Goal: Task Accomplishment & Management: Complete application form

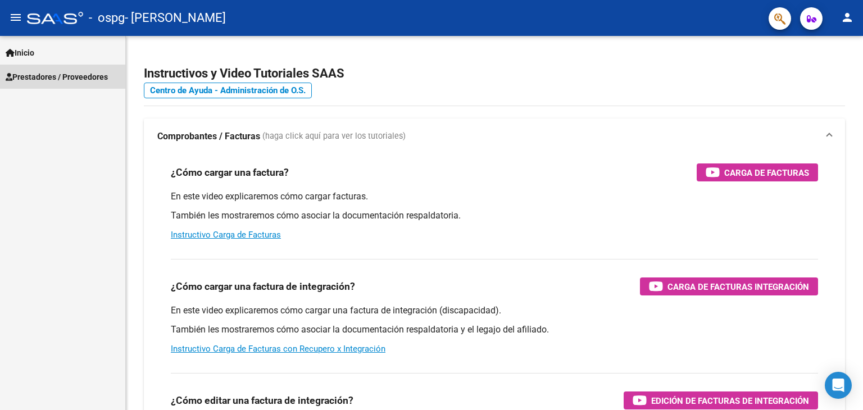
click at [42, 81] on span "Prestadores / Proveedores" at bounding box center [57, 77] width 102 height 12
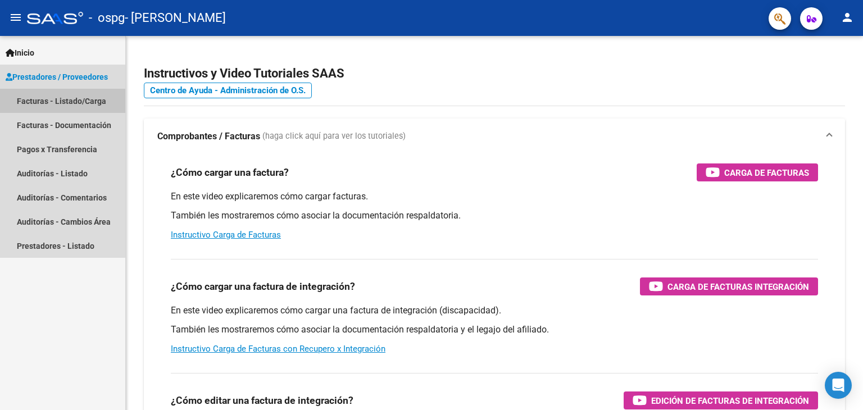
click at [43, 101] on link "Facturas - Listado/Carga" at bounding box center [62, 101] width 125 height 24
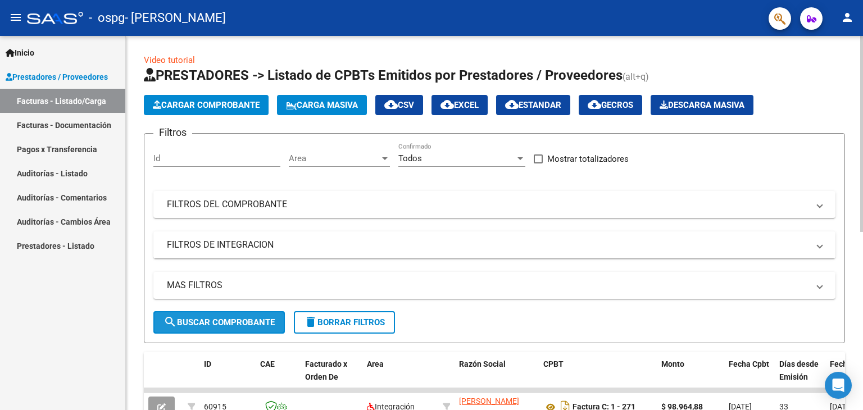
click at [265, 317] on span "search Buscar Comprobante" at bounding box center [219, 322] width 111 height 10
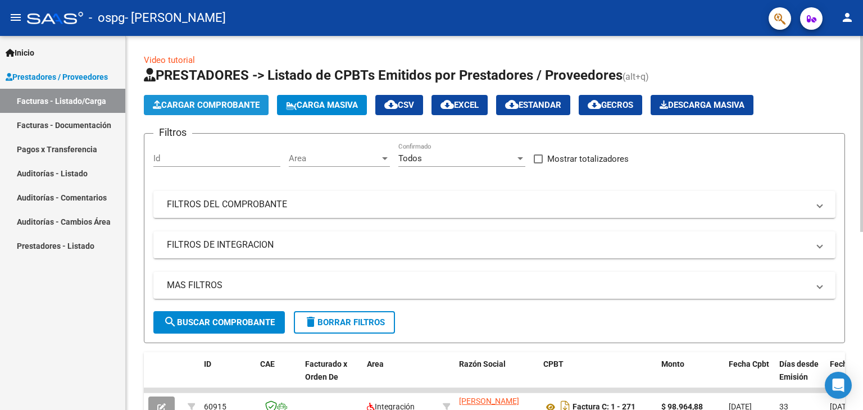
click at [218, 102] on span "Cargar Comprobante" at bounding box center [206, 105] width 107 height 10
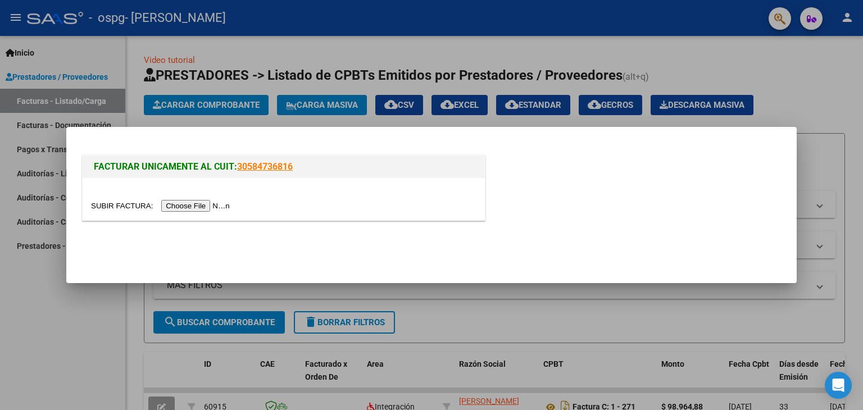
click at [203, 201] on input "file" at bounding box center [162, 206] width 142 height 12
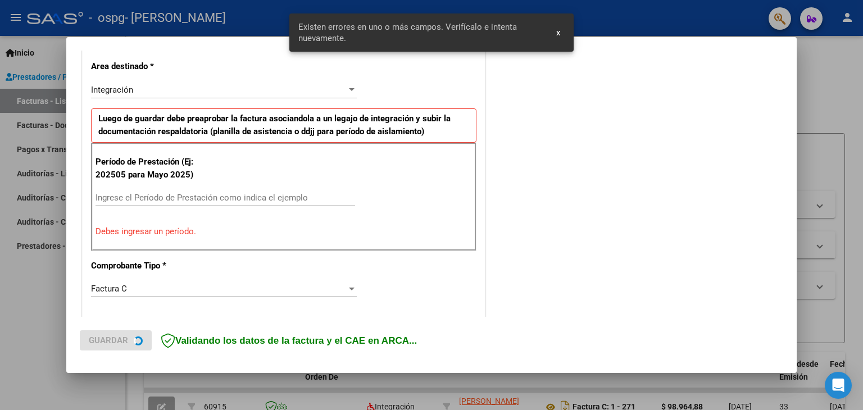
scroll to position [257, 0]
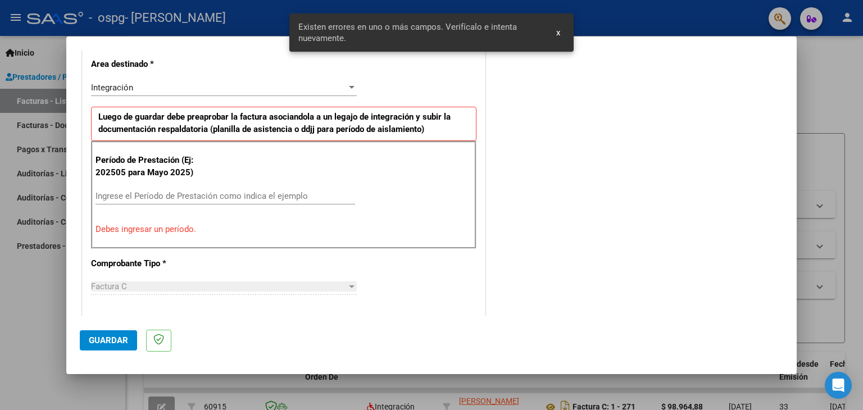
click at [156, 195] on input "Ingrese el Período de Prestación como indica el ejemplo" at bounding box center [226, 196] width 260 height 10
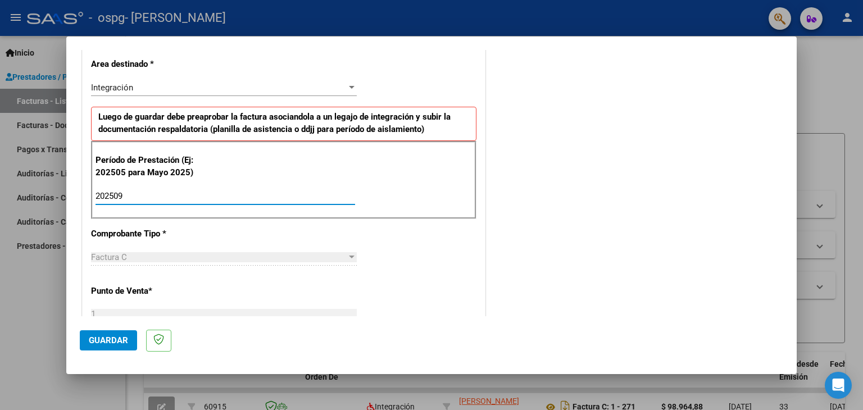
type input "202509"
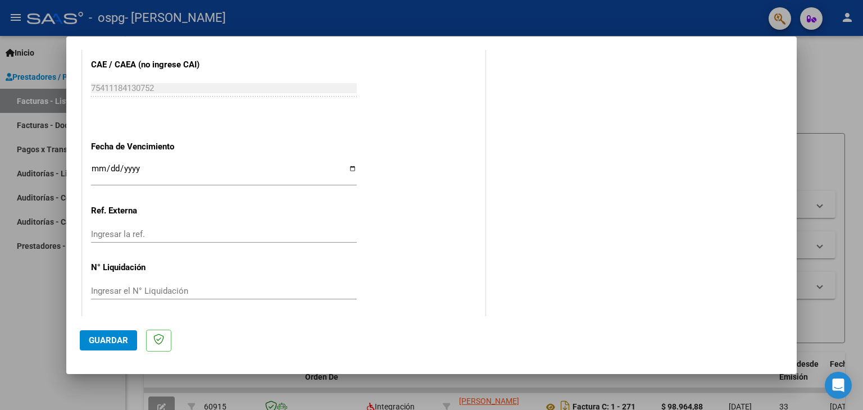
scroll to position [721, 0]
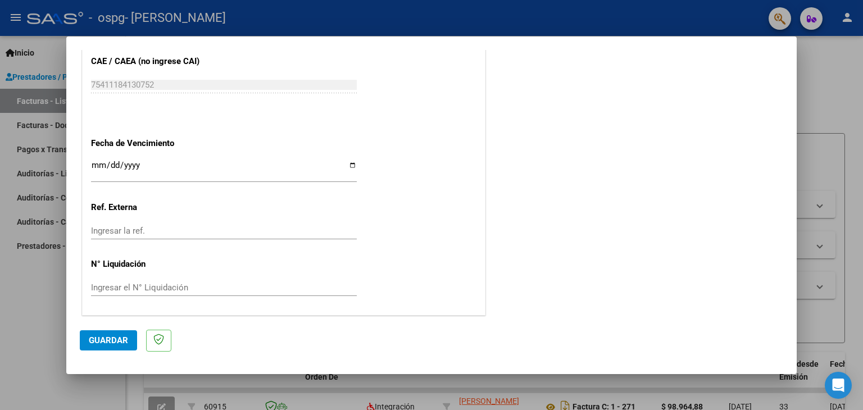
click at [120, 344] on span "Guardar" at bounding box center [108, 340] width 39 height 10
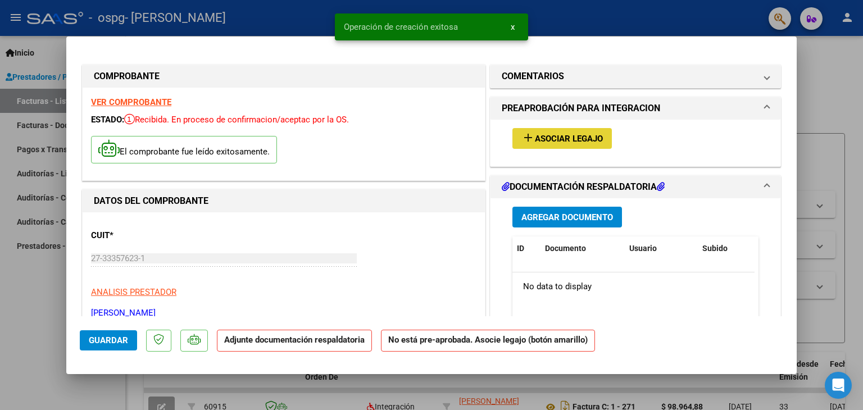
click at [551, 138] on span "Asociar Legajo" at bounding box center [569, 139] width 68 height 10
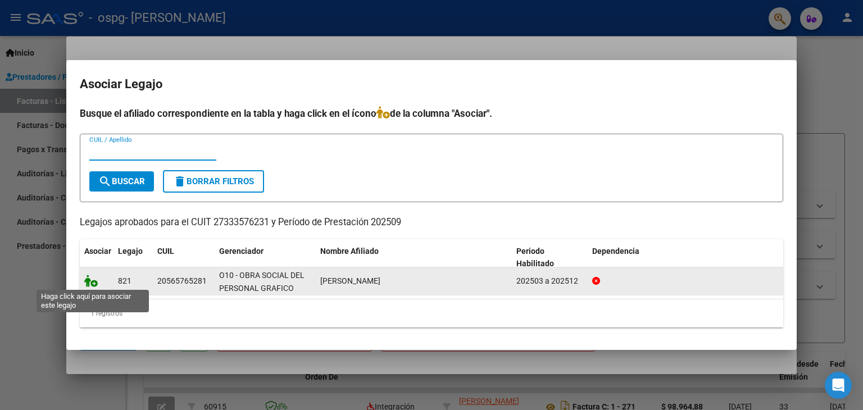
click at [91, 285] on icon at bounding box center [90, 281] width 13 height 12
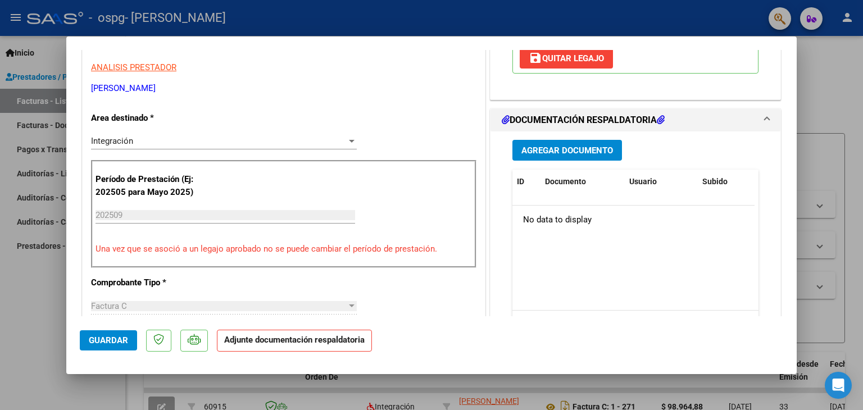
scroll to position [169, 0]
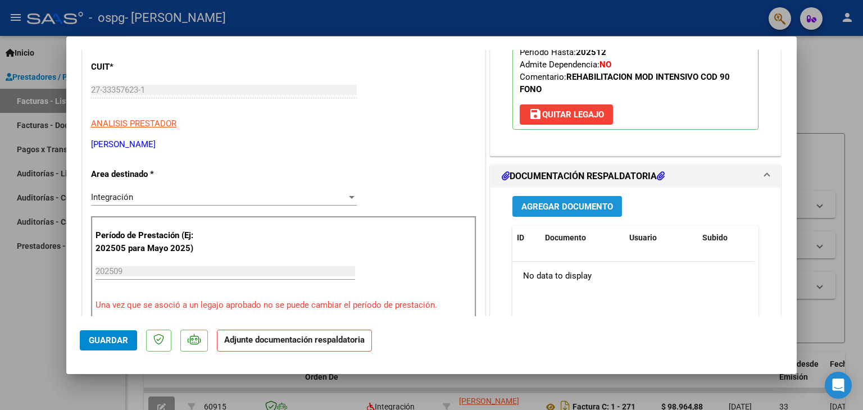
click at [576, 207] on span "Agregar Documento" at bounding box center [567, 207] width 92 height 10
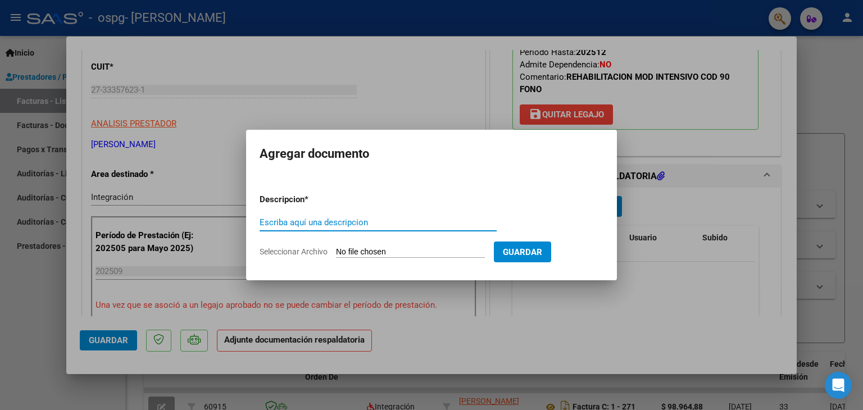
click at [267, 220] on input "Escriba aquí una descripcion" at bounding box center [378, 222] width 237 height 10
click at [375, 253] on input "Seleccionar Archivo" at bounding box center [410, 252] width 149 height 11
type input "C:\fakepath\Gráficos [DATE].pdf"
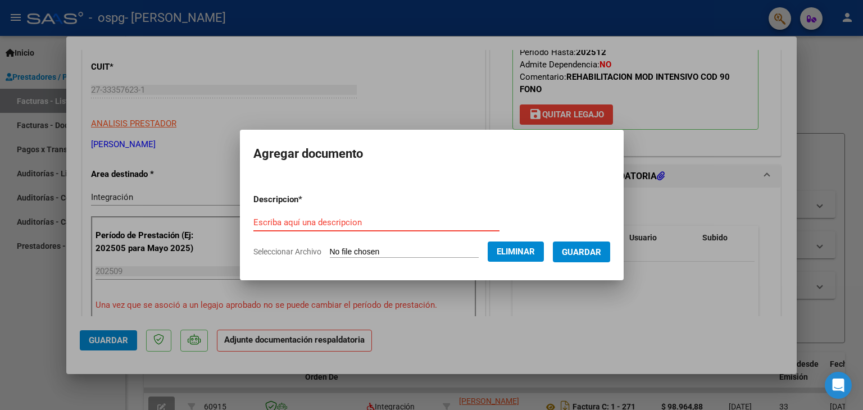
click at [371, 219] on input "Escriba aquí una descripcion" at bounding box center [376, 222] width 246 height 10
type input "Asistencia"
click at [585, 258] on button "Guardar" at bounding box center [581, 252] width 57 height 21
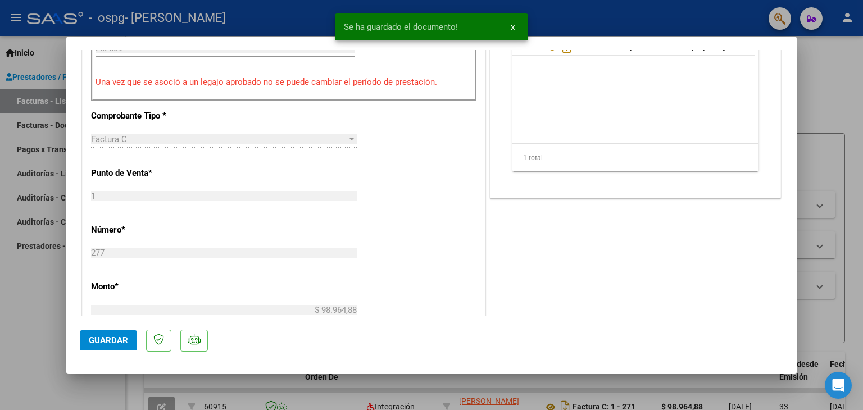
scroll to position [393, 0]
click at [113, 341] on span "Guardar" at bounding box center [108, 340] width 39 height 10
